Goal: Find specific page/section: Find specific page/section

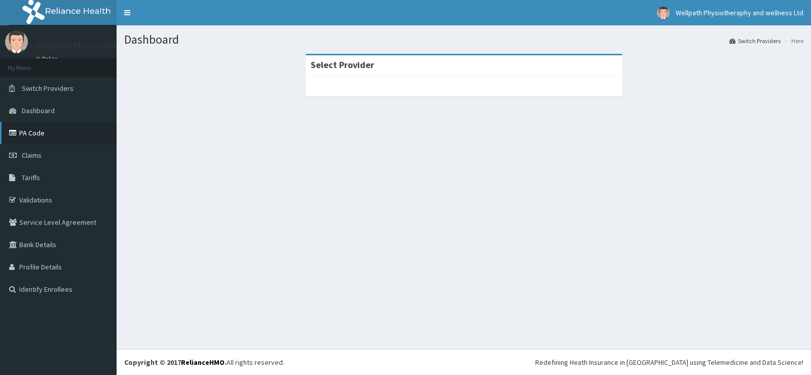
click at [41, 134] on link "PA Code" at bounding box center [58, 133] width 117 height 22
click at [8, 129] on link "PA Code" at bounding box center [58, 133] width 117 height 22
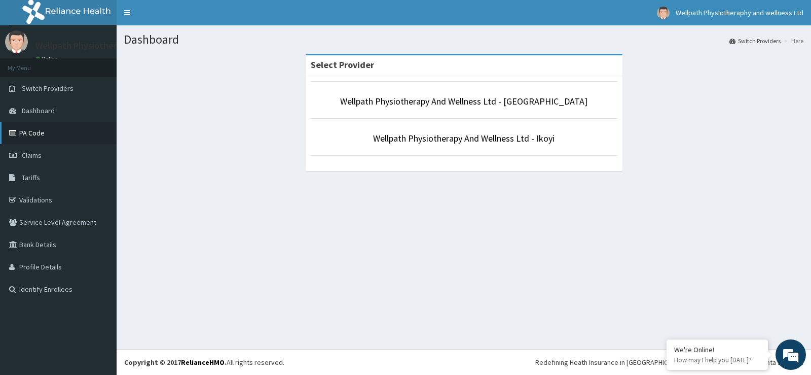
click at [35, 137] on link "PA Code" at bounding box center [58, 133] width 117 height 22
click at [40, 127] on link "PA Code" at bounding box center [58, 133] width 117 height 22
click at [40, 136] on link "PA Code" at bounding box center [58, 133] width 117 height 22
